Goal: Information Seeking & Learning: Check status

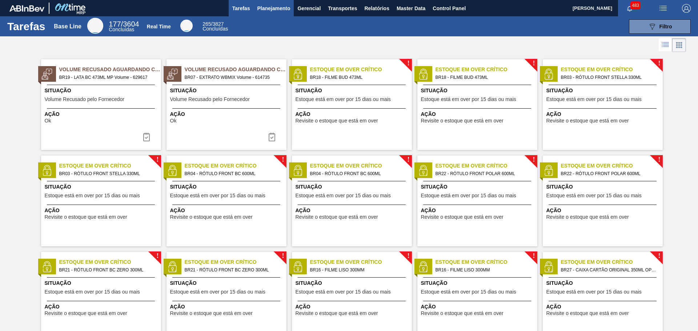
click at [275, 7] on span "Planejamento" at bounding box center [273, 8] width 33 height 9
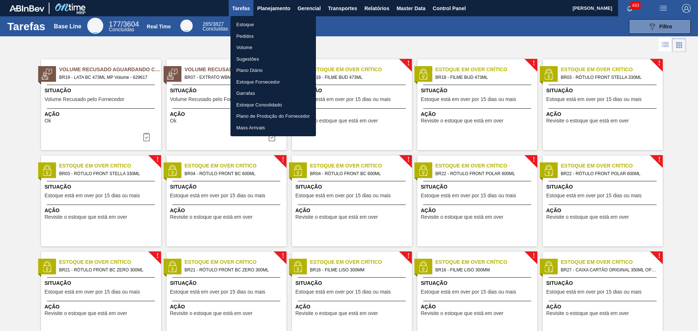
click at [268, 104] on li "Estoque Consolidado" at bounding box center [272, 105] width 85 height 12
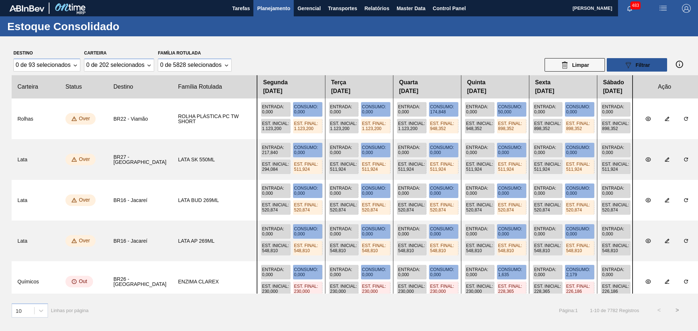
drag, startPoint x: 325, startPoint y: 155, endPoint x: 372, endPoint y: 159, distance: 46.7
click at [372, 159] on div "Entrada : 217,840 Consumo : 0,000 Est. Inicial : 294,084 Est. Final : 511,924 E…" at bounding box center [445, 159] width 376 height 41
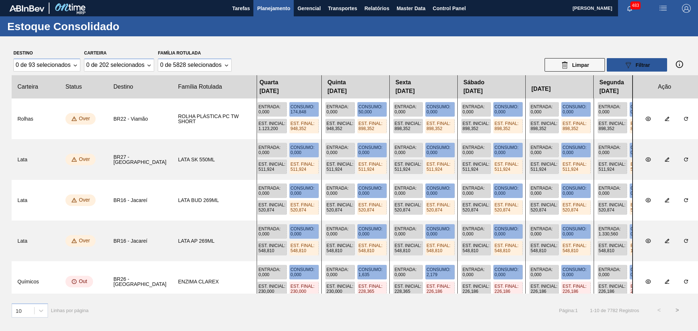
drag, startPoint x: 440, startPoint y: 160, endPoint x: 268, endPoint y: 174, distance: 172.8
click at [266, 174] on div "Entrada : 217,840 Consumo : 0,000 Est. Inicial : 294,084 Est. Final : 511,924 E…" at bounding box center [445, 159] width 376 height 41
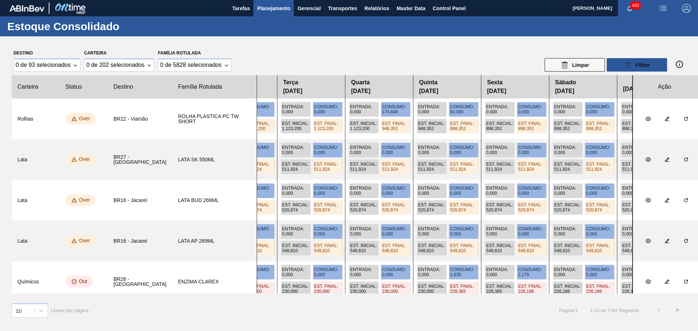
drag, startPoint x: 520, startPoint y: 174, endPoint x: 588, endPoint y: 180, distance: 68.2
click at [0, 0] on slot "Rolhas BR22 - Viamão ROLHA PLÁSTICA PC TW SHORT Entrada : 0,000 Consumo : 0,000…" at bounding box center [0, 0] width 0 height 0
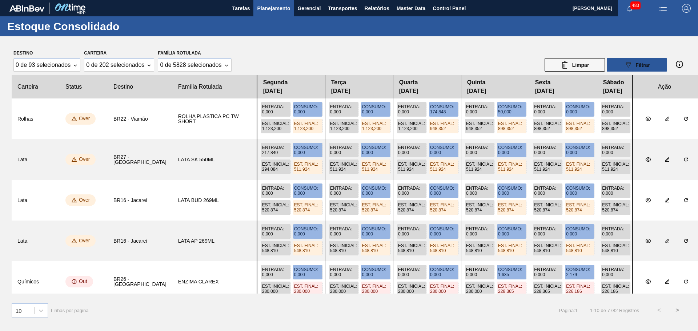
drag, startPoint x: 353, startPoint y: 182, endPoint x: 595, endPoint y: 181, distance: 242.4
click at [595, 181] on div "Entrada : 0,000 Consumo : 0,000 Est. Inicial : 520,874 Est. Final : 520,874 Ent…" at bounding box center [445, 200] width 376 height 41
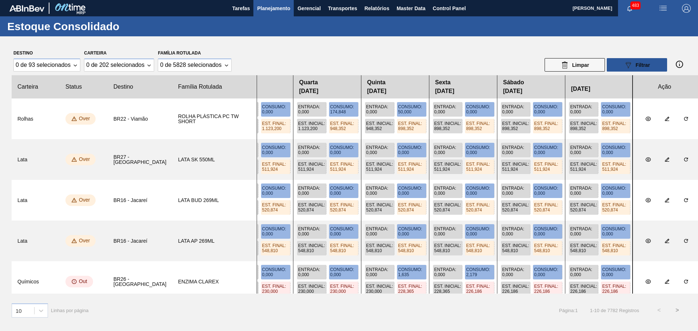
drag, startPoint x: 445, startPoint y: 168, endPoint x: 295, endPoint y: 176, distance: 149.3
click at [295, 176] on div "Entrada : 217,840 Consumo : 0,000 Est. Inicial : 294,084 Est. Final : 511,924 E…" at bounding box center [445, 159] width 376 height 41
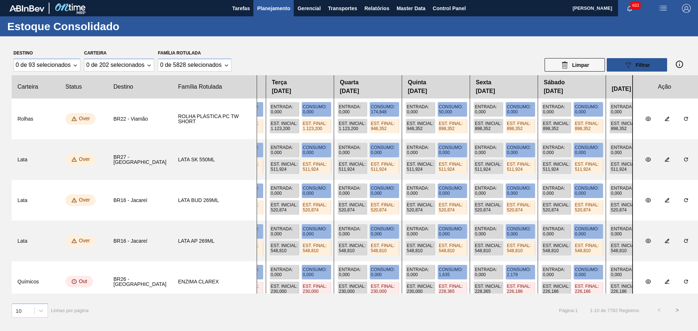
drag, startPoint x: 484, startPoint y: 167, endPoint x: 539, endPoint y: 189, distance: 59.2
click at [0, 0] on slot "Rolhas BR22 - Viamão ROLHA PLÁSTICA PC TW SHORT Entrada : 0,000 Consumo : 0,000…" at bounding box center [0, 0] width 0 height 0
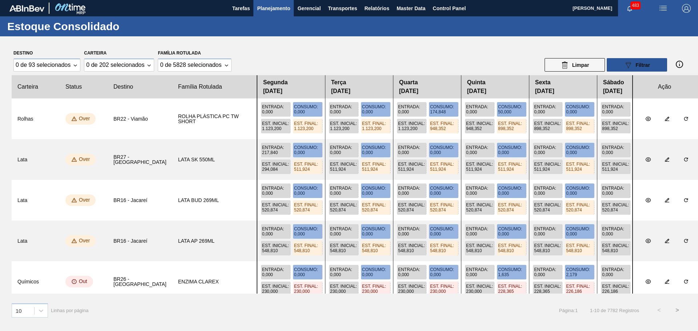
drag, startPoint x: 361, startPoint y: 191, endPoint x: 524, endPoint y: 182, distance: 163.0
click at [524, 182] on div "Entrada : 0,000 Consumo : 0,000 Est. Inicial : 520,874 Est. Final : 520,874 Ent…" at bounding box center [445, 200] width 376 height 41
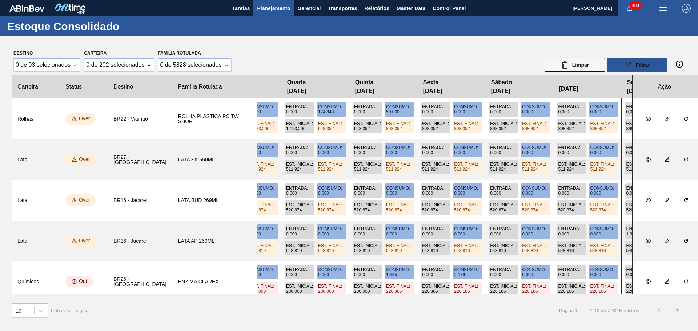
drag, startPoint x: 456, startPoint y: 196, endPoint x: 347, endPoint y: 201, distance: 108.8
click at [347, 201] on div "Entrada : 0,000 Consumo : 0,000 Est. Inicial : 520,874 Est. Final : 520,874 Ent…" at bounding box center [445, 200] width 376 height 41
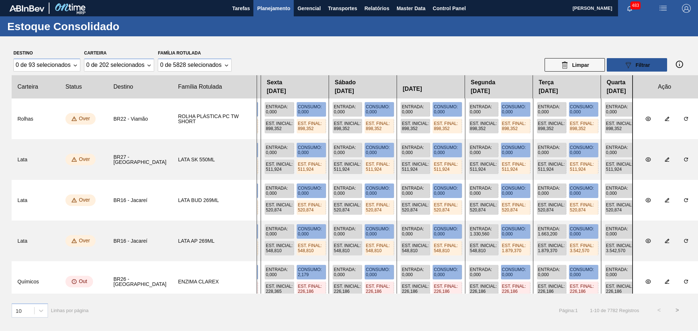
drag, startPoint x: 507, startPoint y: 205, endPoint x: 369, endPoint y: 209, distance: 138.5
click at [369, 209] on div "Entrada : 0,000 Consumo : 0,000 Est. Inicial : 520,874 Est. Final : 520,874 Ent…" at bounding box center [445, 200] width 376 height 41
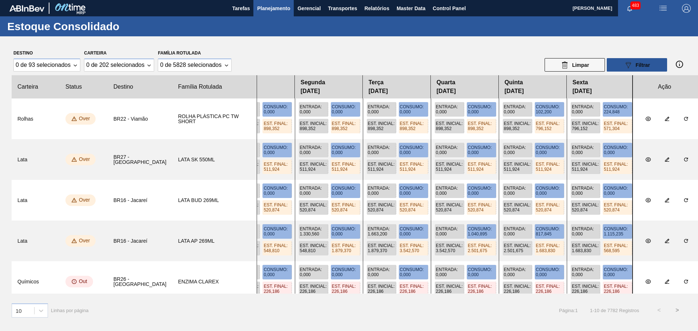
drag, startPoint x: 534, startPoint y: 215, endPoint x: 363, endPoint y: 220, distance: 170.2
click at [363, 220] on div "Entrada : 0,000 Consumo : 0,000 Est. Inicial : 520,874 Est. Final : 520,874 Ent…" at bounding box center [445, 200] width 376 height 41
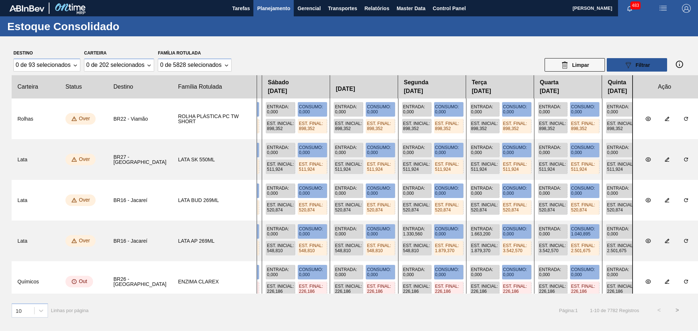
drag, startPoint x: 456, startPoint y: 208, endPoint x: 560, endPoint y: 203, distance: 104.8
click at [560, 203] on div "Entrada : 0,000 Consumo : 0,000 Est. Inicial : 520,874 Est. Final : 520,874 Ent…" at bounding box center [445, 200] width 376 height 41
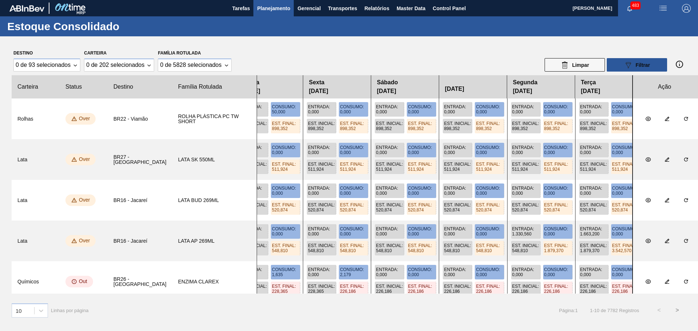
drag, startPoint x: 395, startPoint y: 210, endPoint x: 546, endPoint y: 201, distance: 151.1
click at [546, 201] on div "Entrada : 0,000 Consumo : 0,000 Est. Inicial : 520,874 Est. Final : 520,874 Ent…" at bounding box center [445, 200] width 376 height 41
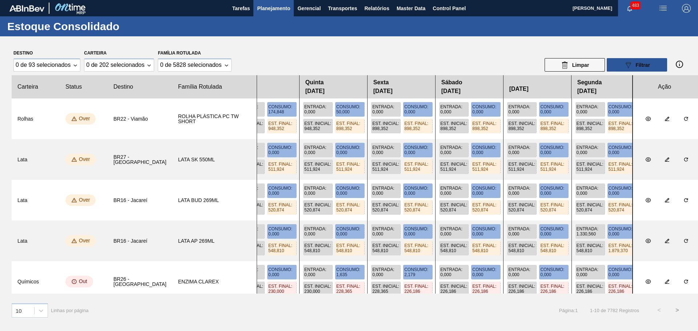
drag, startPoint x: 479, startPoint y: 216, endPoint x: 552, endPoint y: 209, distance: 73.4
click at [552, 209] on div "Entrada : 0,000 Consumo : 0,000 Est. Inicial : 520,874 Est. Final : 520,874 Ent…" at bounding box center [445, 200] width 376 height 41
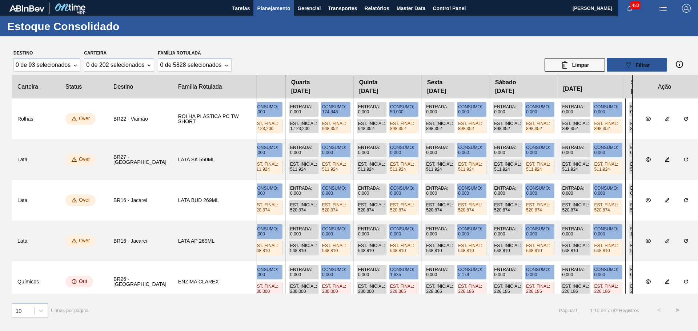
drag, startPoint x: 338, startPoint y: 216, endPoint x: 463, endPoint y: 215, distance: 124.3
click at [463, 215] on div "Entrada : 0,000 Consumo : 0,000 Est. Inicial : 520,874 Est. Final : 520,874 Ent…" at bounding box center [445, 200] width 376 height 41
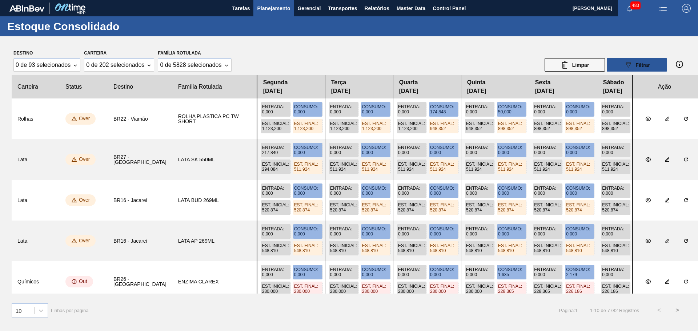
drag, startPoint x: 327, startPoint y: 219, endPoint x: 531, endPoint y: 207, distance: 203.9
click at [531, 207] on div "Entrada : 0,000 Consumo : 0,000 Est. Inicial : 520,874 Est. Final : 520,874 Ent…" at bounding box center [445, 200] width 376 height 41
drag, startPoint x: 343, startPoint y: 208, endPoint x: 350, endPoint y: 208, distance: 7.3
click at [350, 208] on div "Entrada : 0,000 Consumo : 0,000 Est. Inicial : 520,874 Est. Final : 520,874 Ent…" at bounding box center [445, 200] width 376 height 41
click at [147, 64] on div "0 de 202 selecionados" at bounding box center [118, 65] width 69 height 13
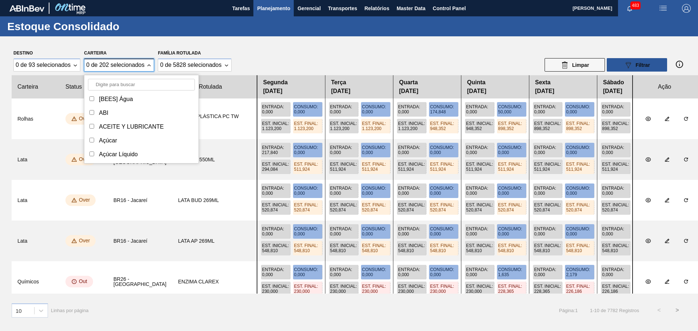
click at [126, 82] on input "Carteira" at bounding box center [141, 85] width 107 height 12
click at [149, 64] on icon "Carteira" at bounding box center [149, 65] width 3 height 2
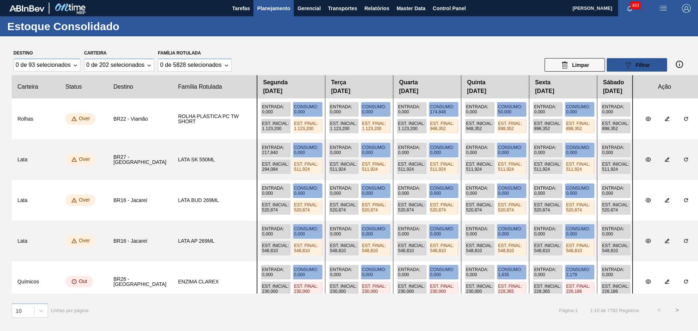
click at [182, 56] on div "Família Rotulada 0 de 5828 selecionados" at bounding box center [194, 60] width 77 height 24
click at [273, 59] on div "Destino 0 de 93 selecionados Carteira 0 de 202 selecionados Família Rotulada 0 …" at bounding box center [349, 60] width 675 height 24
click at [40, 311] on icon at bounding box center [41, 311] width 4 height 3
click at [144, 311] on div "10 Linhas por página Página : 1 1 - 10 de 7782 Registros < >" at bounding box center [349, 310] width 675 height 18
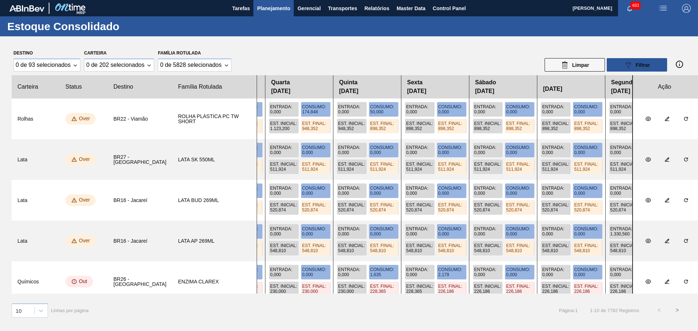
drag, startPoint x: 558, startPoint y: 205, endPoint x: 305, endPoint y: 196, distance: 253.1
click at [305, 196] on div "Entrada : 0,000 Consumo : 0,000 Est. Inicial : 520,874 Est. Final : 520,874 Ent…" at bounding box center [445, 200] width 376 height 41
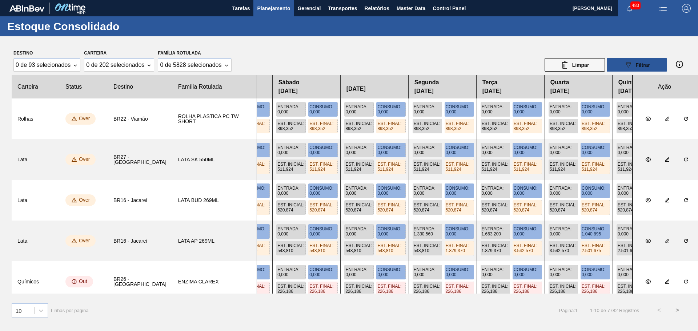
drag, startPoint x: 583, startPoint y: 189, endPoint x: 273, endPoint y: 176, distance: 310.7
click at [0, 0] on slot "Rolhas BR22 - Viamão ROLHA PLÁSTICA PC TW SHORT Entrada : 0,000 Consumo : 0,000…" at bounding box center [0, 0] width 0 height 0
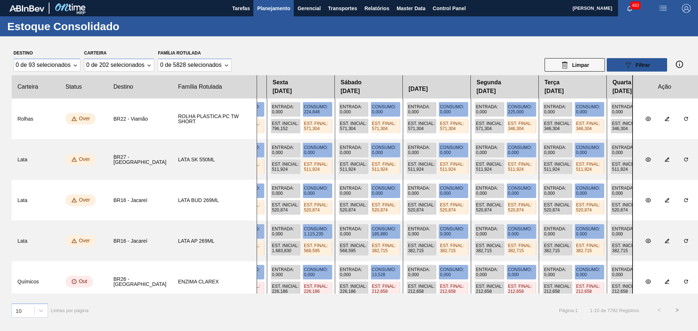
drag, startPoint x: 407, startPoint y: 193, endPoint x: 524, endPoint y: 189, distance: 117.1
click at [274, 192] on div "Entrada : 0,000 Consumo : 0,000 Est. Inicial : 520,874 Est. Final : 520,874 Ent…" at bounding box center [445, 200] width 376 height 41
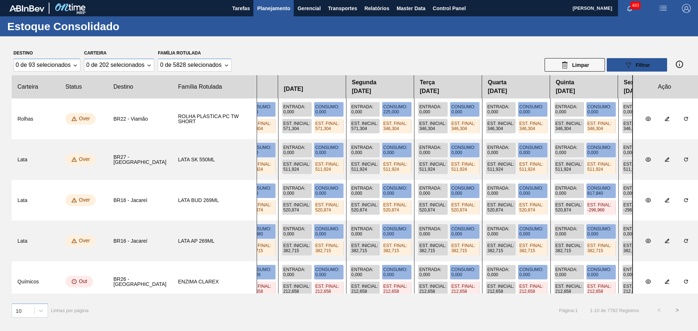
drag, startPoint x: 491, startPoint y: 182, endPoint x: 370, endPoint y: 178, distance: 120.7
click at [0, 0] on slot "Rolhas BR22 - Viamão ROLHA PLÁSTICA PC TW SHORT Entrada : 0,000 Consumo : 0,000…" at bounding box center [0, 0] width 0 height 0
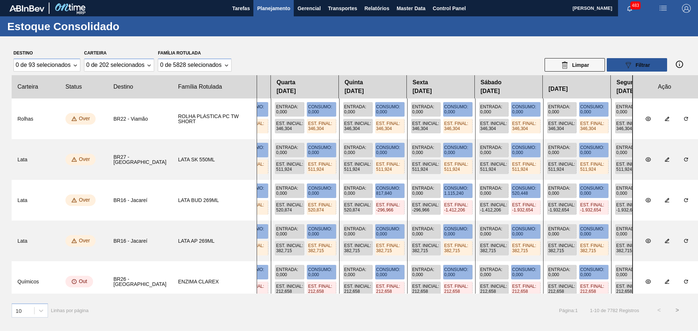
drag, startPoint x: 544, startPoint y: 188, endPoint x: 418, endPoint y: 188, distance: 125.4
click at [375, 192] on div "Entrada : 0,000 Consumo : 0,000 Est. Inicial : 520,874 Est. Final : 520,874 Ent…" at bounding box center [445, 200] width 376 height 41
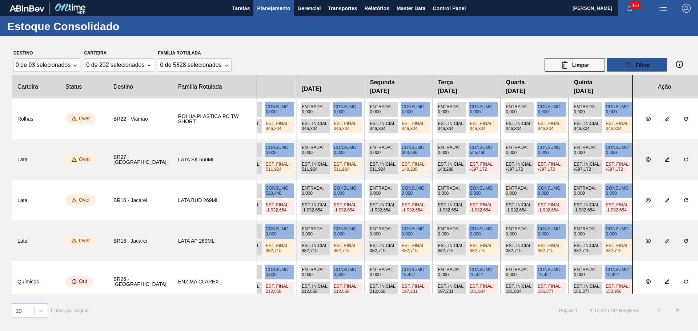
drag, startPoint x: 573, startPoint y: 184, endPoint x: 599, endPoint y: 186, distance: 25.9
click at [386, 195] on div "Entrada : 0,000 Consumo : 0,000 Est. Inicial : 520,874 Est. Final : 520,874 Ent…" at bounding box center [445, 200] width 376 height 41
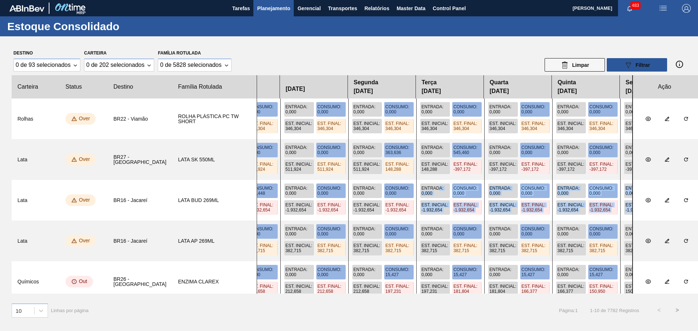
drag, startPoint x: 497, startPoint y: 185, endPoint x: 463, endPoint y: 188, distance: 34.3
click at [424, 190] on div "Entrada : 0,000 Consumo : 0,000 Est. Inicial : 520,874 Est. Final : 520,874 Ent…" at bounding box center [479, 200] width 445 height 41
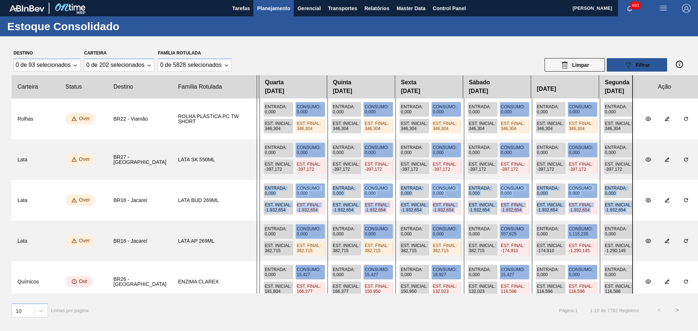
drag, startPoint x: 515, startPoint y: 176, endPoint x: 559, endPoint y: 169, distance: 44.2
click at [0, 0] on slot "Rolhas BR22 - Viamão ROLHA PLÁSTICA PC TW SHORT Entrada : 0,000 Consumo : 0,000…" at bounding box center [0, 0] width 0 height 0
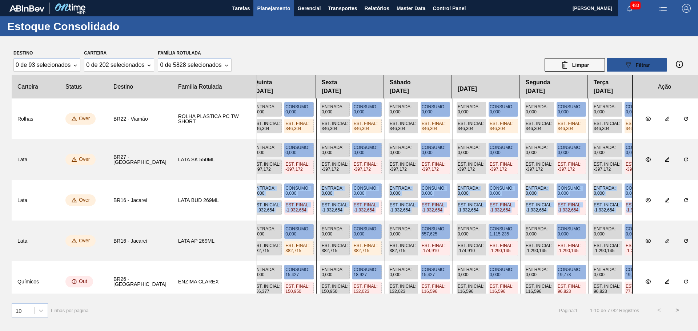
drag, startPoint x: 479, startPoint y: 174, endPoint x: 449, endPoint y: 179, distance: 31.3
click at [449, 179] on div "Entrada : 217,840 Consumo : 0,000 Est. Inicial : 294,084 Est. Final : 511,924 E…" at bounding box center [445, 159] width 376 height 41
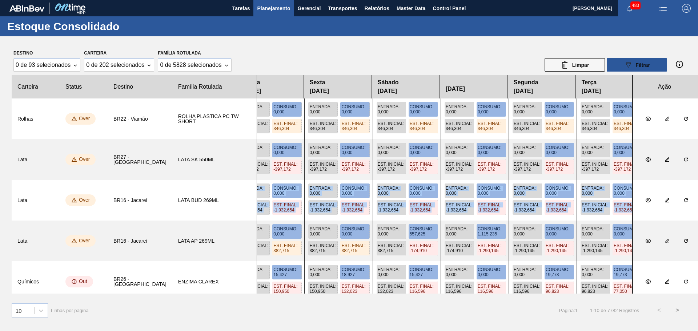
click at [489, 45] on div "Destino 0 de 93 selecionados Carteira 0 de 202 selecionados Família Rotulada 0 …" at bounding box center [349, 170] width 698 height 269
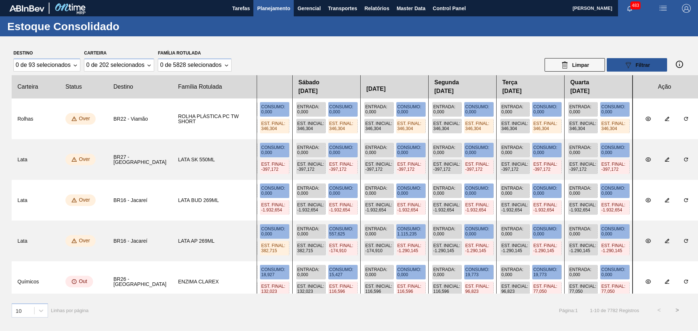
drag, startPoint x: 556, startPoint y: 181, endPoint x: 342, endPoint y: 200, distance: 214.2
click at [325, 203] on div "Entrada : 0,000 Consumo : 0,000 Est. Inicial : 520,874 Est. Final : 520,874 Ent…" at bounding box center [445, 200] width 376 height 41
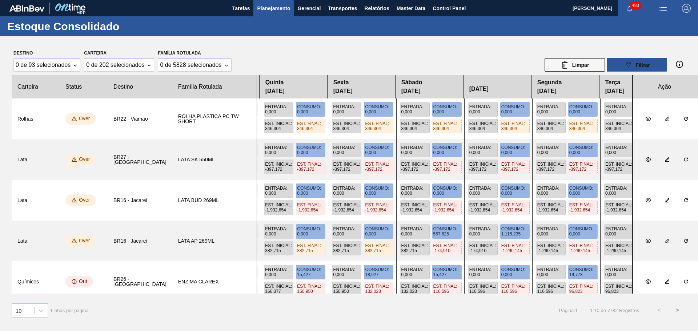
drag, startPoint x: 352, startPoint y: 194, endPoint x: 589, endPoint y: 185, distance: 237.5
click at [599, 184] on div "Entrada : 0,000 Consumo : 0,000 Est. Inicial : 520,874 Est. Final : 520,874 Ent…" at bounding box center [445, 200] width 376 height 41
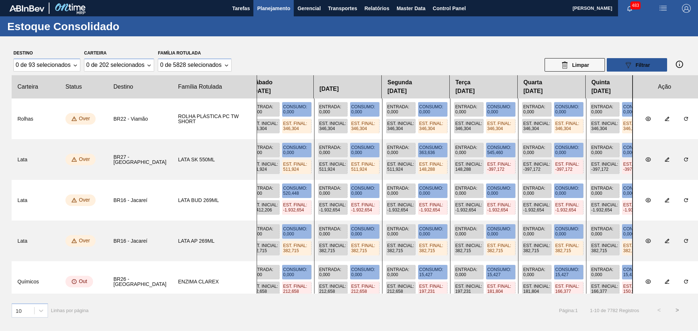
drag, startPoint x: 346, startPoint y: 189, endPoint x: 547, endPoint y: 193, distance: 201.4
click at [547, 193] on div "Entrada : 0,000 Consumo : 0,000 Est. Inicial : 520,874 Est. Final : 520,874 Ent…" at bounding box center [445, 200] width 376 height 41
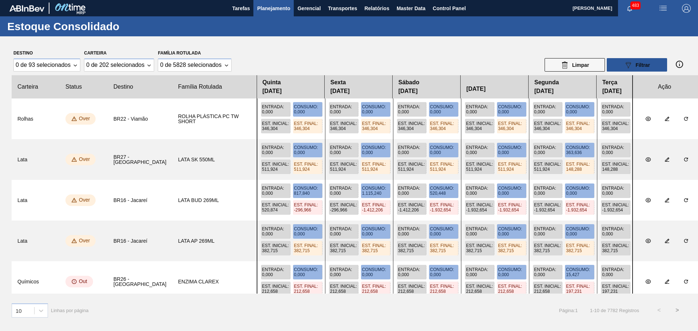
drag, startPoint x: 434, startPoint y: 201, endPoint x: 551, endPoint y: 206, distance: 116.8
click at [551, 206] on div "Entrada : 0,000 Consumo : 0,000 Est. Inicial : 520,874 Est. Final : 520,874 Ent…" at bounding box center [445, 200] width 376 height 41
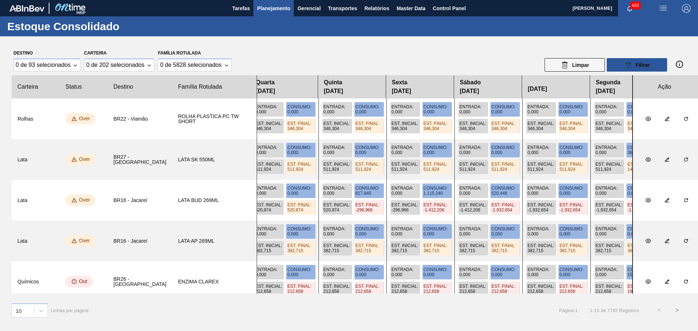
drag, startPoint x: 552, startPoint y: 202, endPoint x: 567, endPoint y: 202, distance: 15.3
click at [569, 202] on div "Entrada : 0,000 Consumo : 0,000 Est. Inicial : 520,874 Est. Final : 520,874 Ent…" at bounding box center [445, 200] width 376 height 41
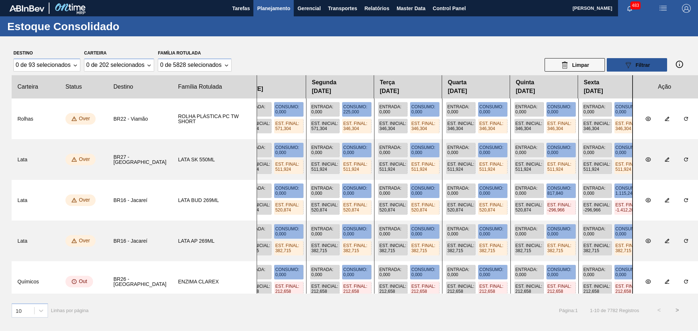
drag, startPoint x: 381, startPoint y: 211, endPoint x: 573, endPoint y: 209, distance: 191.9
click at [573, 209] on div "Entrada : 0,000 Consumo : 0,000 Est. Inicial : 520,874 Est. Final : 520,874 Ent…" at bounding box center [445, 200] width 376 height 41
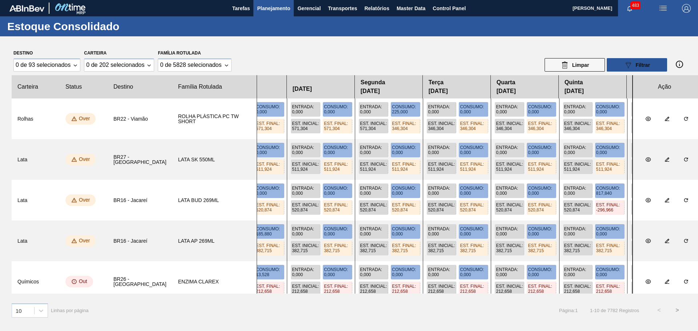
drag, startPoint x: 369, startPoint y: 207, endPoint x: 567, endPoint y: 208, distance: 198.1
click at [567, 208] on div "Entrada : 0,000 Consumo : 0,000 Est. Inicial : 520,874 Est. Final : 520,874 Ent…" at bounding box center [445, 200] width 376 height 41
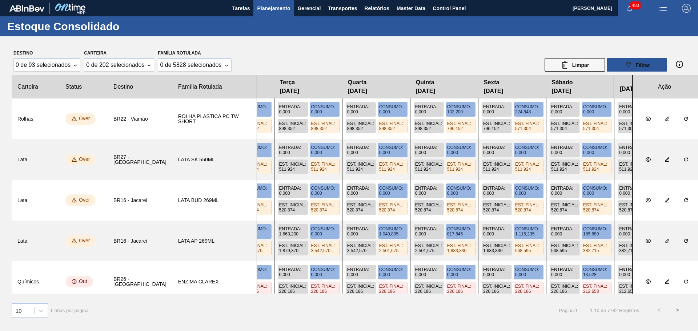
drag, startPoint x: 339, startPoint y: 198, endPoint x: 584, endPoint y: 188, distance: 245.2
click at [584, 188] on div "Entrada : 0,000 Consumo : 0,000 Est. Inicial : 520,874 Est. Final : 520,874 Ent…" at bounding box center [445, 200] width 376 height 41
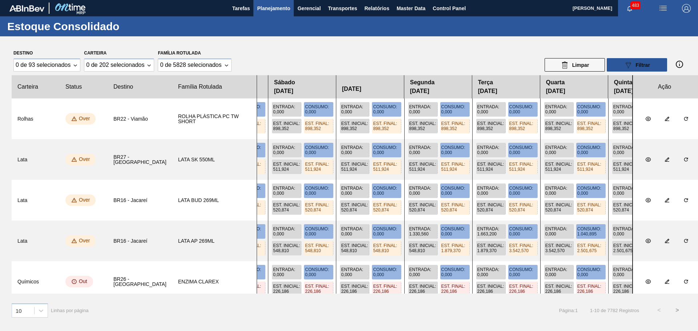
drag, startPoint x: 293, startPoint y: 208, endPoint x: 582, endPoint y: 197, distance: 289.2
click at [582, 197] on div "Entrada : 0,000 Consumo : 0,000 Est. Inicial : 520,874 Est. Final : 520,874 Ent…" at bounding box center [445, 200] width 376 height 41
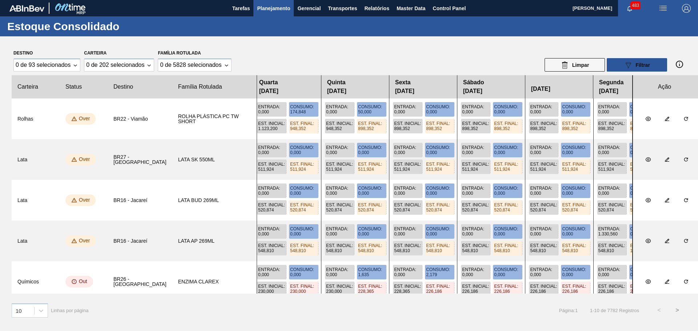
drag, startPoint x: 327, startPoint y: 204, endPoint x: 522, endPoint y: 194, distance: 195.0
click at [522, 194] on div "Entrada : 0,000 Consumo : 0,000 Est. Inicial : 520,874 Est. Final : 520,874 Ent…" at bounding box center [445, 200] width 376 height 41
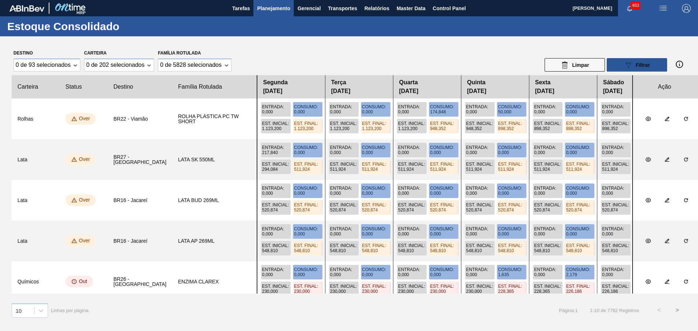
drag, startPoint x: 410, startPoint y: 194, endPoint x: 558, endPoint y: 201, distance: 147.3
click at [558, 201] on div "Entrada : 0,000 Consumo : 0,000 Est. Inicial : 520,874 Est. Final : 520,874 Ent…" at bounding box center [445, 200] width 376 height 41
drag, startPoint x: 286, startPoint y: 208, endPoint x: 378, endPoint y: 213, distance: 92.5
click at [378, 213] on div "Entrada : 0,000 Consumo : 0,000 Est. Inicial : 520,874 Est. Final : 520,874 Ent…" at bounding box center [445, 200] width 376 height 41
drag, startPoint x: 290, startPoint y: 213, endPoint x: 311, endPoint y: 208, distance: 21.5
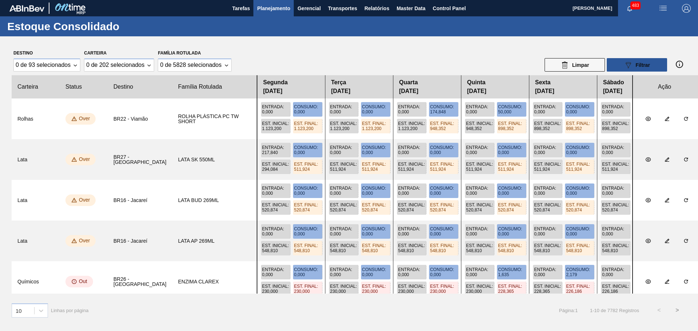
click at [311, 208] on div "Entrada : 0,000 Consumo : 0,000 Est. Inicial : 520,874 Est. Final : 520,874 Ent…" at bounding box center [445, 200] width 376 height 41
drag, startPoint x: 318, startPoint y: 191, endPoint x: 353, endPoint y: 178, distance: 37.7
drag, startPoint x: 353, startPoint y: 178, endPoint x: 360, endPoint y: 172, distance: 9.3
click at [360, 172] on div "Entrada : 217,840 Consumo : 0,000 Est. Inicial : 294,084 Est. Final : 511,924 E…" at bounding box center [445, 159] width 376 height 41
click at [284, 11] on span "Planejamento" at bounding box center [273, 8] width 33 height 9
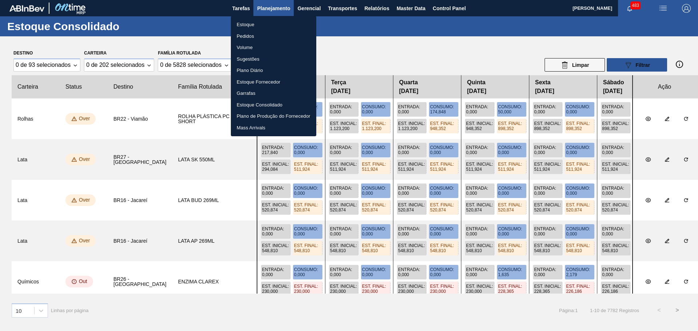
click at [260, 72] on li "Plano Diário" at bounding box center [273, 71] width 85 height 12
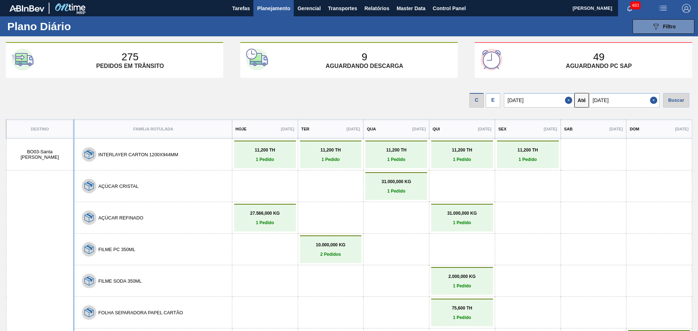
click at [495, 100] on div "E" at bounding box center [493, 100] width 15 height 15
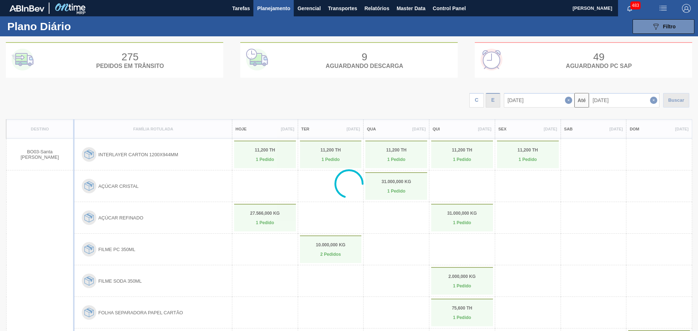
click at [496, 102] on div at bounding box center [349, 183] width 698 height 295
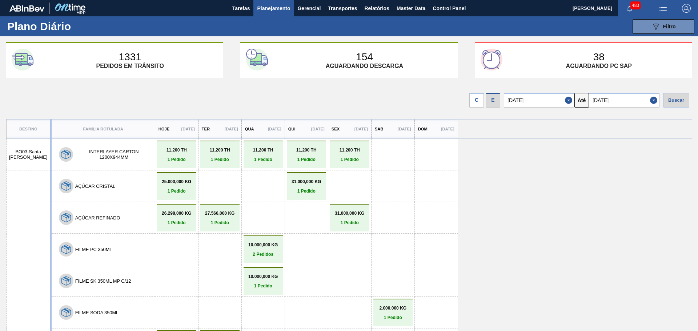
click at [653, 25] on icon at bounding box center [655, 27] width 5 height 6
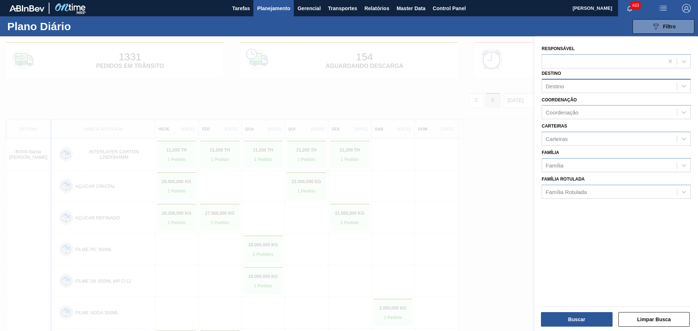
click at [576, 85] on div "Destino" at bounding box center [609, 86] width 135 height 11
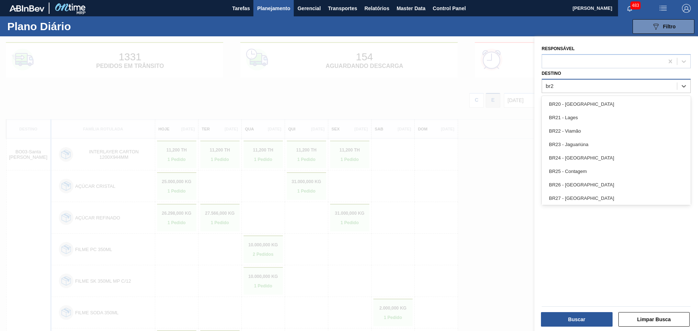
type input "br21"
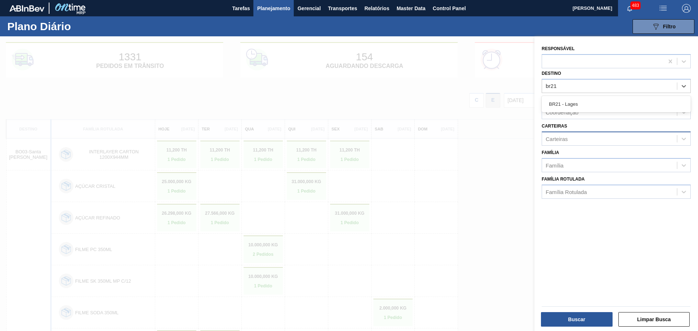
click at [580, 102] on div "BR21 - Lages" at bounding box center [616, 103] width 149 height 13
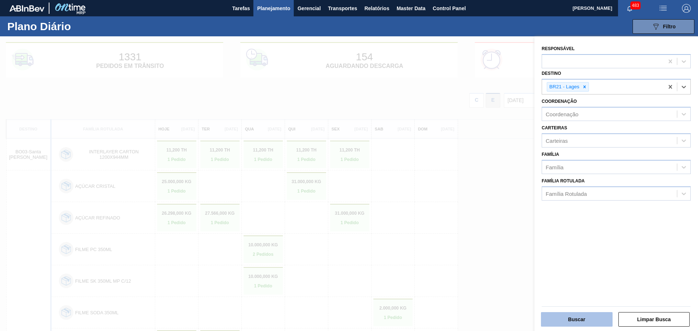
click at [591, 315] on button "Buscar" at bounding box center [577, 319] width 72 height 15
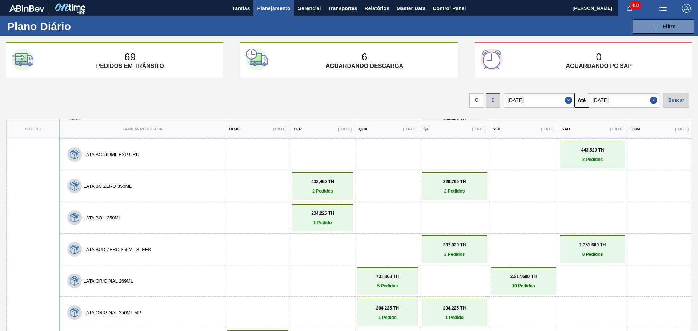
scroll to position [509, 0]
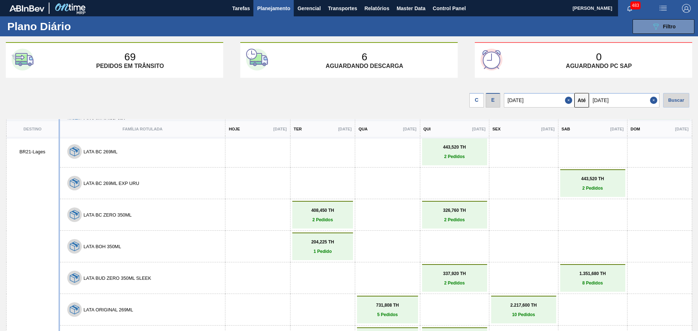
click at [338, 216] on link "408,450 TH 2 Pedidos" at bounding box center [322, 215] width 57 height 15
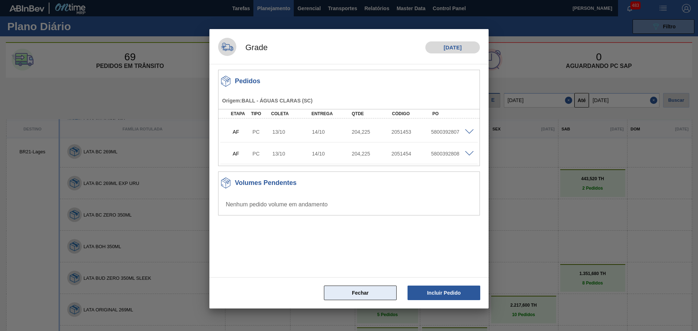
click at [354, 294] on button "Fechar" at bounding box center [360, 293] width 73 height 15
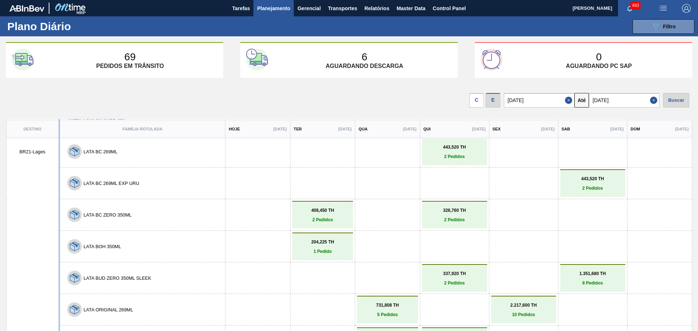
click at [277, 10] on span "Planejamento" at bounding box center [273, 8] width 33 height 9
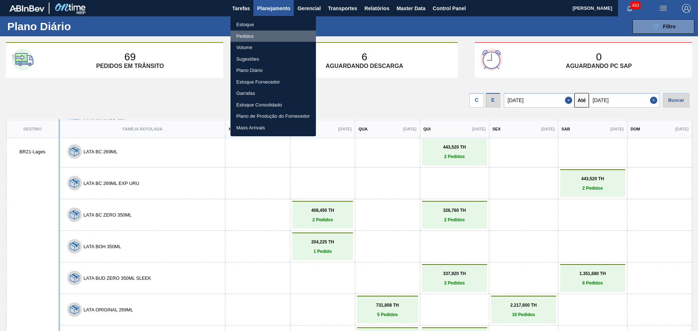
click at [256, 37] on li "Pedidos" at bounding box center [272, 37] width 85 height 12
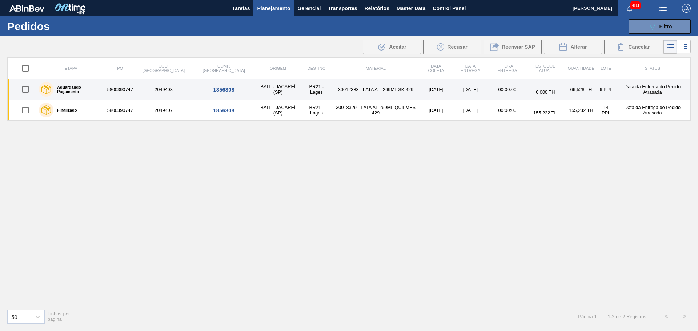
click at [119, 87] on td "5800390747" at bounding box center [120, 89] width 28 height 21
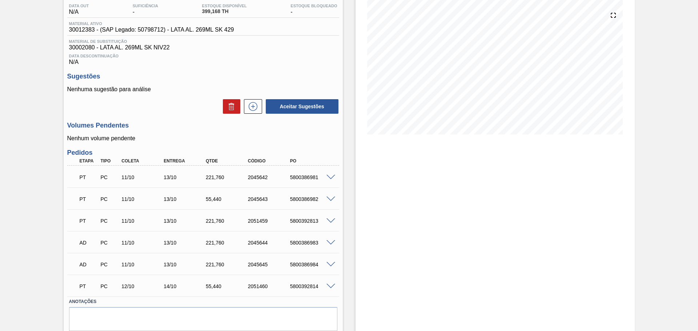
scroll to position [103, 0]
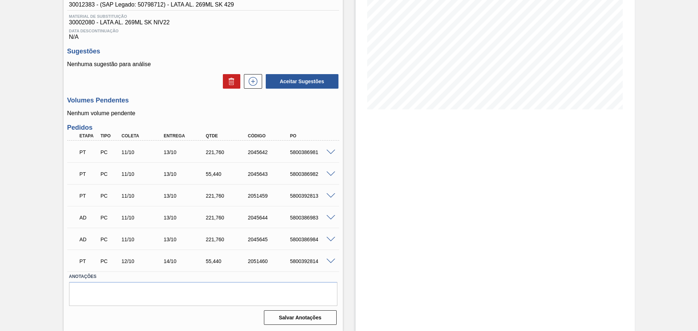
click at [330, 154] on div "5800386981" at bounding box center [311, 152] width 47 height 6
click at [330, 153] on span at bounding box center [330, 152] width 9 height 5
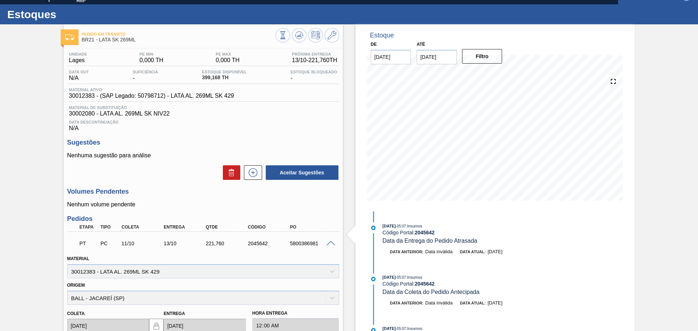
scroll to position [0, 0]
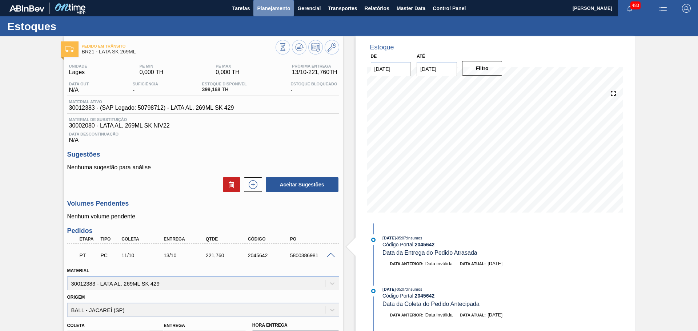
click at [281, 11] on span "Planejamento" at bounding box center [273, 8] width 33 height 9
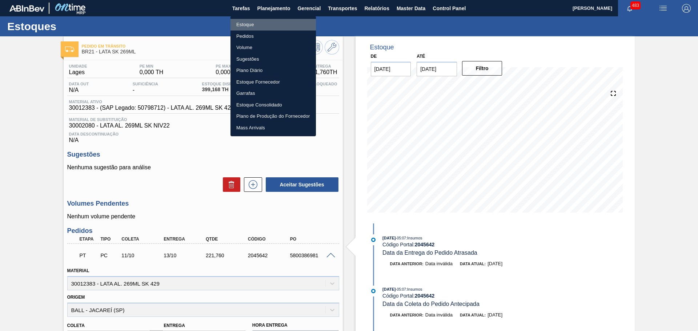
click at [253, 24] on li "Estoque" at bounding box center [272, 25] width 85 height 12
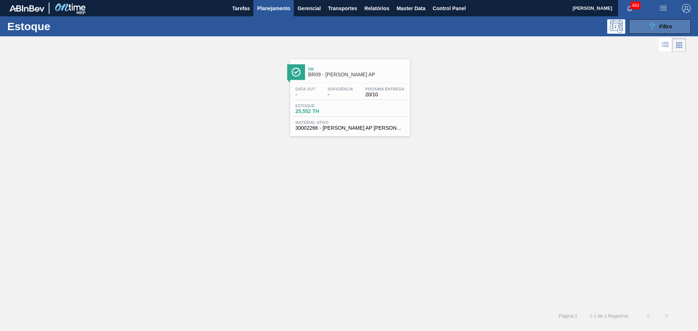
click at [648, 25] on icon "089F7B8B-B2A5-4AFE-B5C0-19BA573D28AC" at bounding box center [652, 26] width 9 height 9
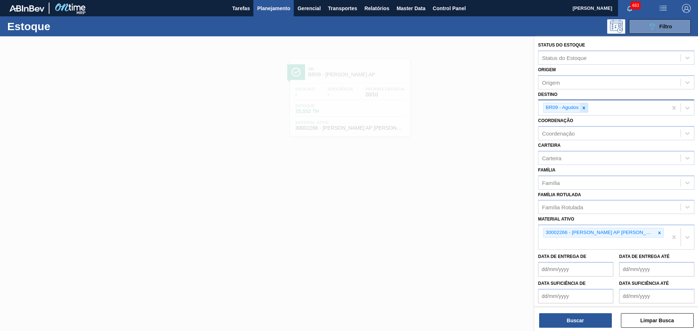
click at [584, 109] on icon at bounding box center [583, 107] width 5 height 5
click at [658, 232] on icon at bounding box center [659, 231] width 5 height 5
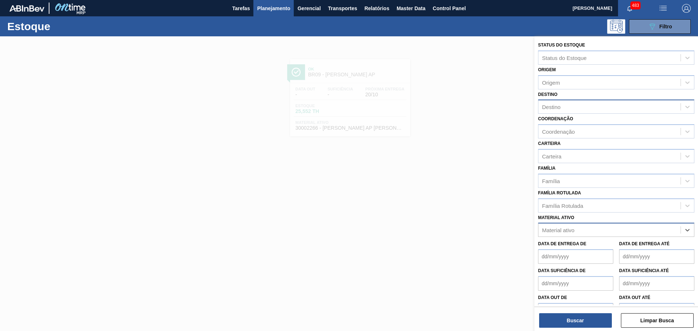
paste ativo "30012602"
type ativo "30012602"
click at [587, 250] on div "30012602 - FILME C. 800X65 SK 473ML C12 429" at bounding box center [616, 247] width 156 height 13
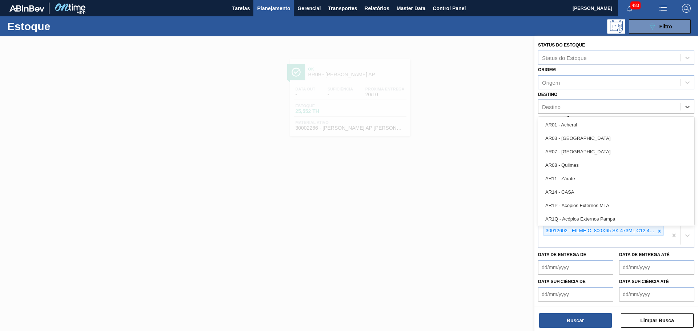
click at [552, 110] on div "Destino" at bounding box center [551, 107] width 19 height 6
type input "br22"
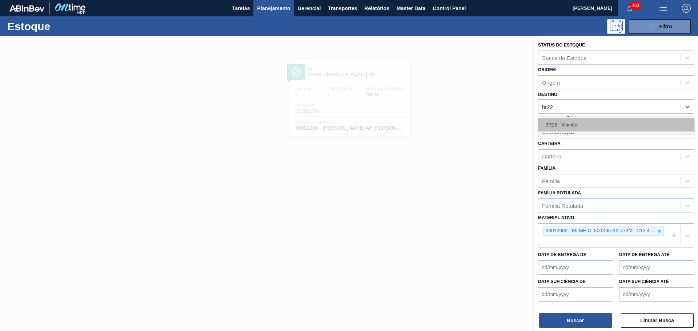
click at [564, 122] on div "BR22 - Viamão" at bounding box center [616, 124] width 156 height 13
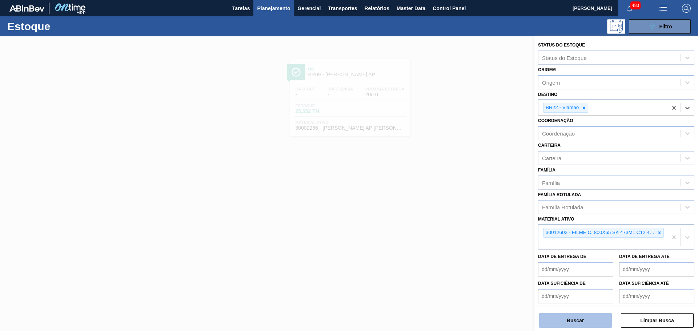
click at [566, 321] on button "Buscar" at bounding box center [575, 320] width 73 height 15
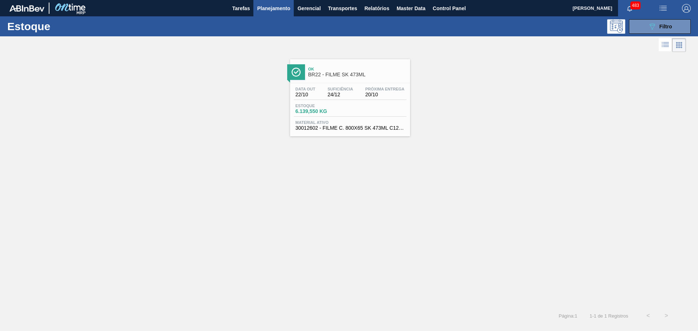
click at [352, 79] on div "Ok BR22 - FILME SK 473ML" at bounding box center [357, 72] width 98 height 16
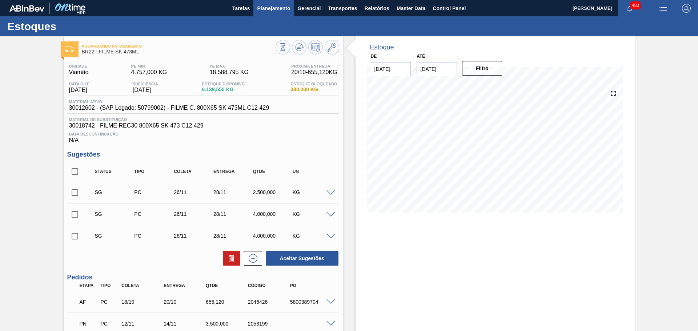
click at [272, 11] on span "Planejamento" at bounding box center [273, 8] width 33 height 9
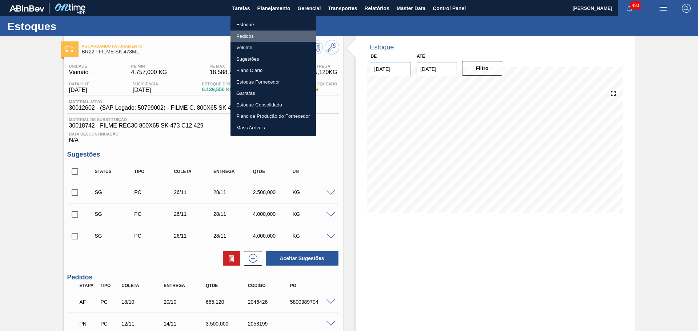
click at [246, 36] on li "Pedidos" at bounding box center [272, 37] width 85 height 12
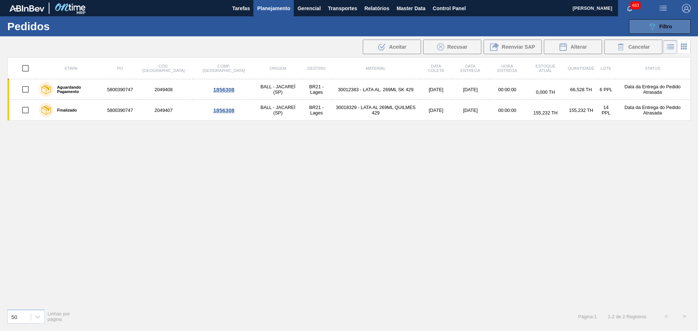
click at [654, 25] on icon at bounding box center [651, 27] width 5 height 6
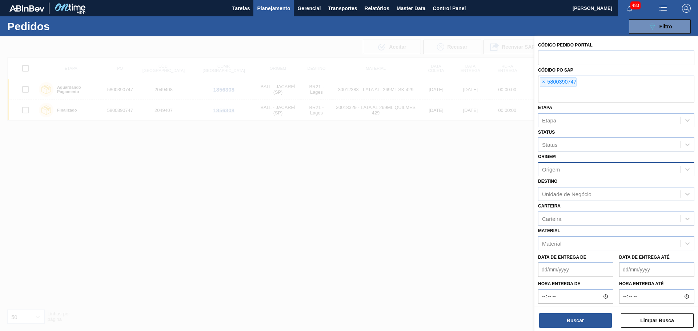
click at [562, 169] on div "Origem" at bounding box center [609, 169] width 142 height 11
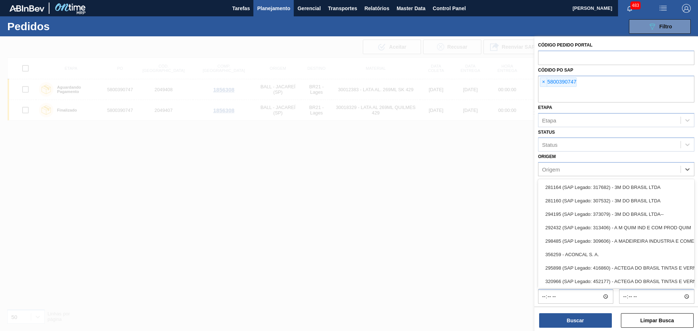
click at [503, 173] on div at bounding box center [349, 201] width 698 height 331
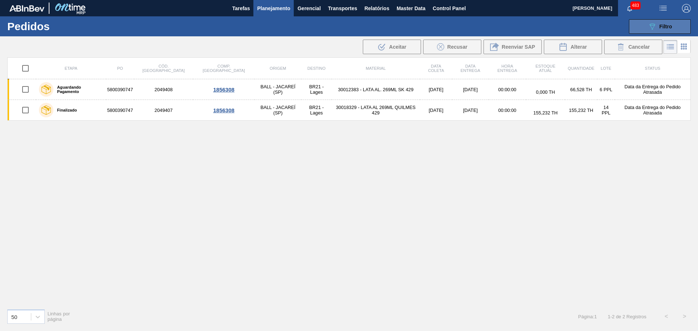
click at [652, 28] on icon "089F7B8B-B2A5-4AFE-B5C0-19BA573D28AC" at bounding box center [652, 26] width 9 height 9
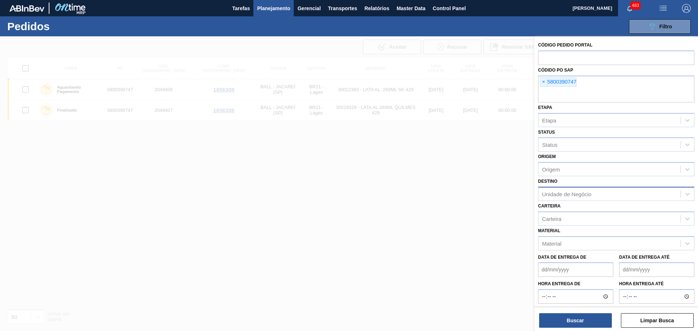
click at [560, 196] on div "Unidade de Negócio" at bounding box center [566, 194] width 49 height 6
click at [544, 83] on span "×" at bounding box center [543, 82] width 7 height 9
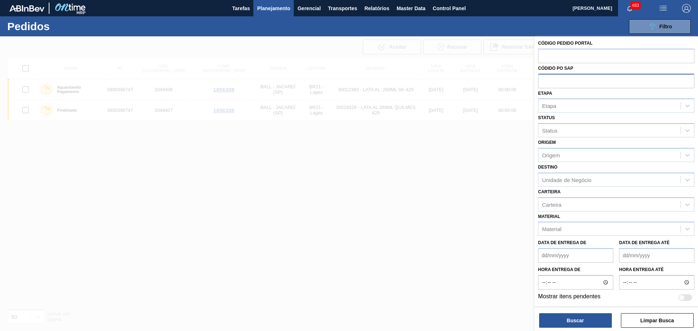
scroll to position [2, 0]
click at [573, 323] on button "Buscar" at bounding box center [575, 320] width 73 height 15
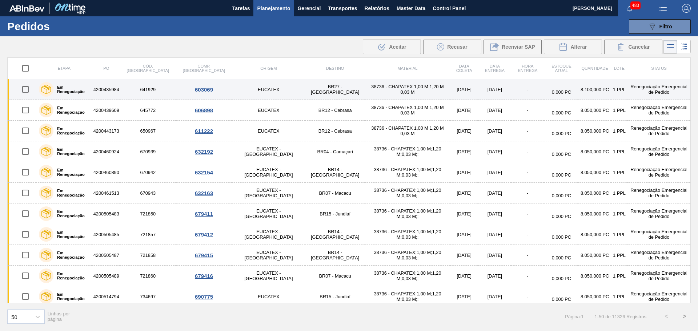
click at [84, 91] on label "Em Renegociação" at bounding box center [71, 89] width 36 height 9
